Goal: Check status: Check status

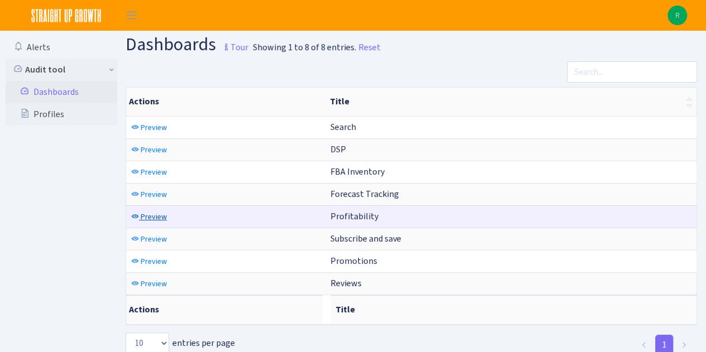
click at [138, 217] on link "Preview" at bounding box center [148, 216] width 41 height 17
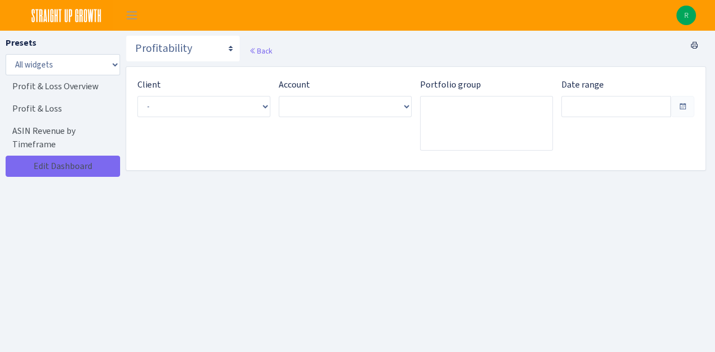
type input "Aug 27, 2025 - Sep 25, 2025"
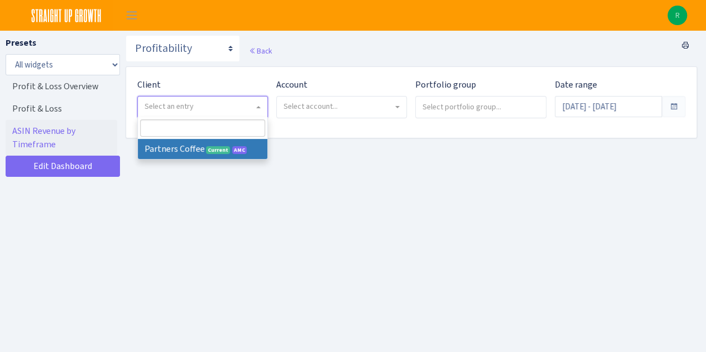
click at [186, 110] on span "Select an entry" at bounding box center [169, 106] width 49 height 11
select select "481"
select select
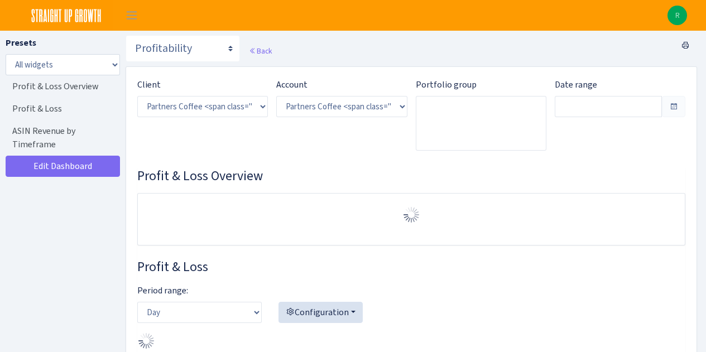
select select "2242985598963294"
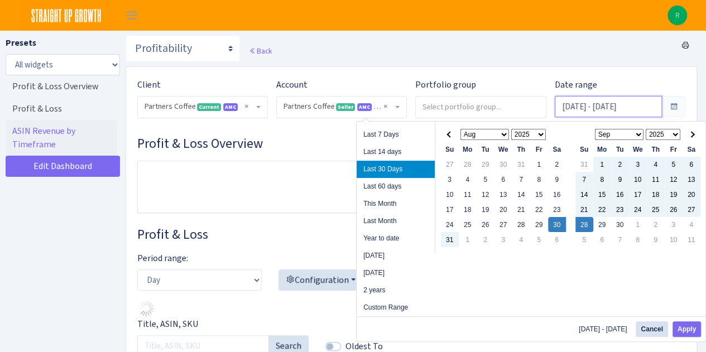
click at [586, 104] on input "Aug 30, 2025 - Sep 28, 2025" at bounding box center [608, 106] width 107 height 21
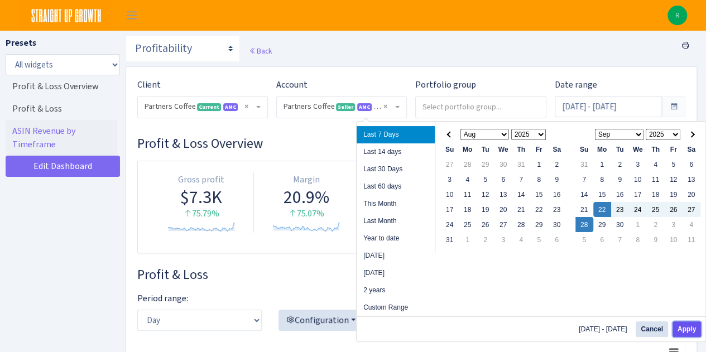
click at [692, 328] on button "Apply" at bounding box center [687, 330] width 28 height 16
type input "[DATE] - [DATE]"
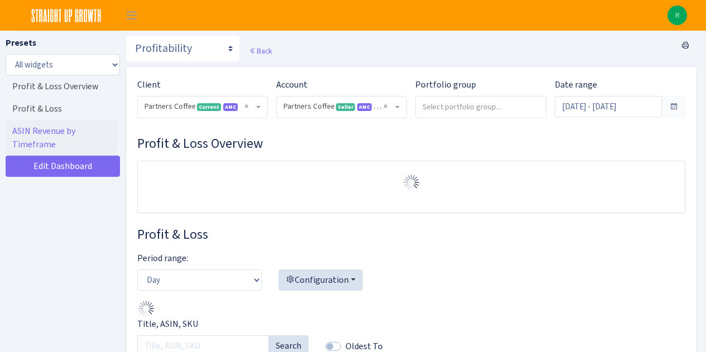
select select "2242985598963294"
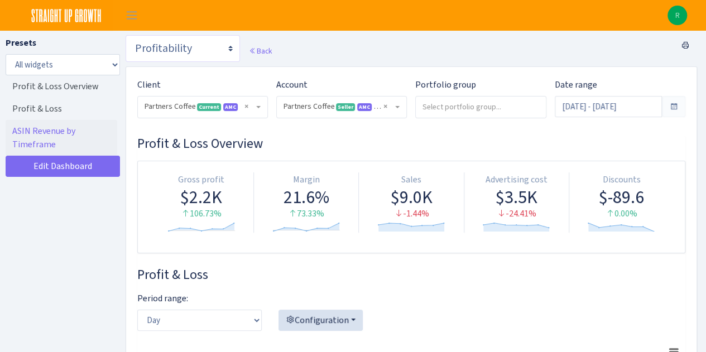
click at [193, 58] on select "Search DSP FBA Inventory Forecast Tracking Profitability Subscribe and save Pro…" at bounding box center [183, 48] width 114 height 27
select select "https://straightupgrowth.com/admin/dashboard/25/show"
click at [126, 35] on select "Search DSP FBA Inventory Forecast Tracking Profitability Subscribe and save Pro…" at bounding box center [183, 48] width 114 height 27
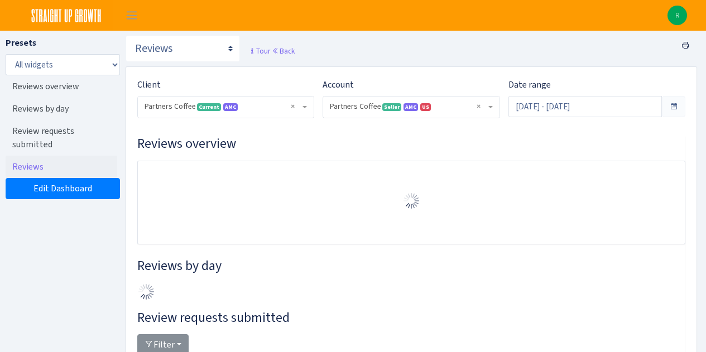
select select "2242985598963294"
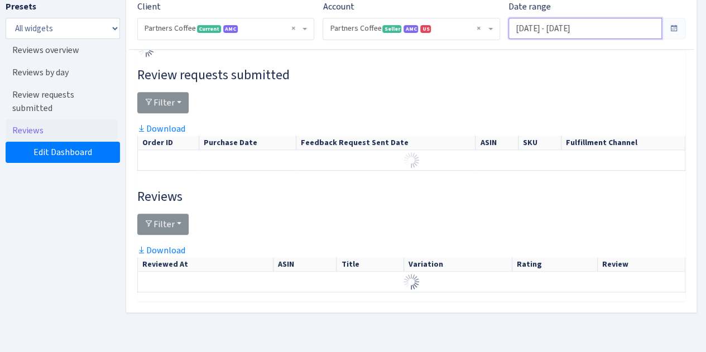
click at [580, 34] on input "Aug 30, 2025 - Sep 28, 2025" at bounding box center [586, 28] width 154 height 21
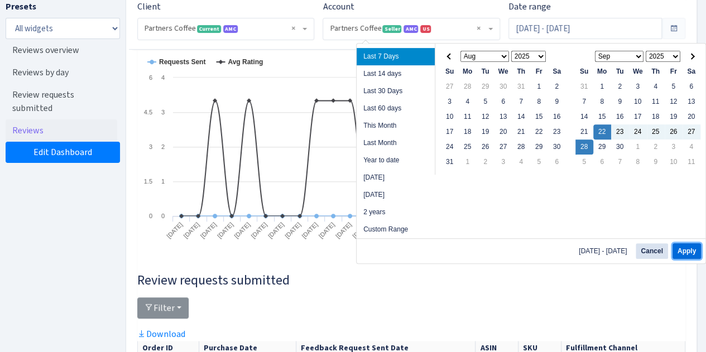
click at [690, 251] on button "Apply" at bounding box center [687, 251] width 28 height 16
type input "[DATE] - [DATE]"
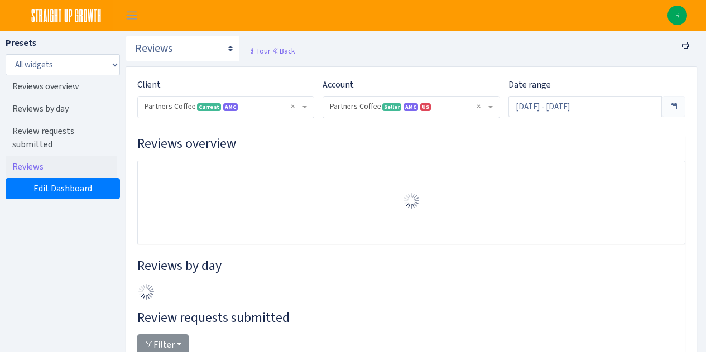
select select "2242985598963294"
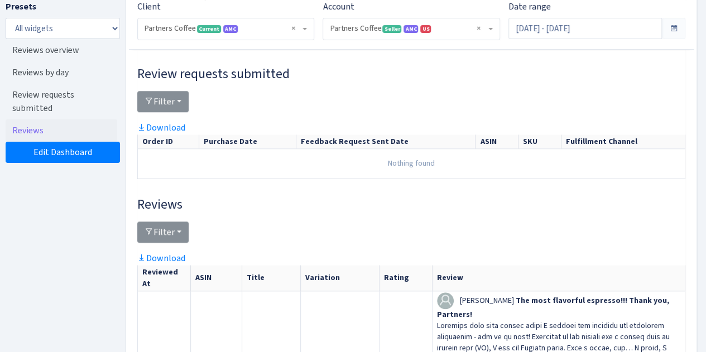
scroll to position [441, 0]
